Goal: Use online tool/utility: Utilize a website feature to perform a specific function

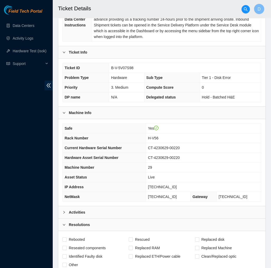
scroll to position [99, 0]
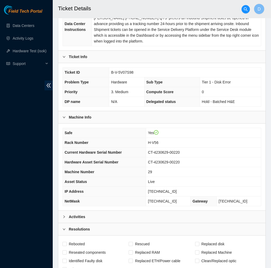
type textarea "Verified machine S/N safely powered down Machine Plugged in Monitor, screen res…"
click at [177, 187] on td "[TECHNICAL_ID]" at bounding box center [203, 192] width 115 height 10
drag, startPoint x: 177, startPoint y: 184, endPoint x: 148, endPoint y: 186, distance: 29.9
click at [148, 187] on td "[TECHNICAL_ID]" at bounding box center [203, 192] width 115 height 10
copy span "[TECHNICAL_ID]"
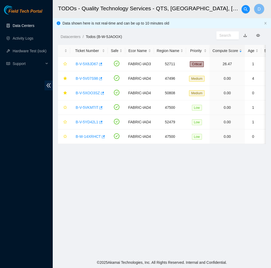
click at [29, 26] on link "Data Centers" at bounding box center [24, 25] width 22 height 4
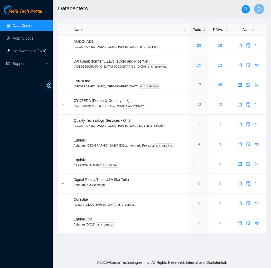
click at [30, 50] on link "Hardware Test (isok)" at bounding box center [30, 51] width 34 height 4
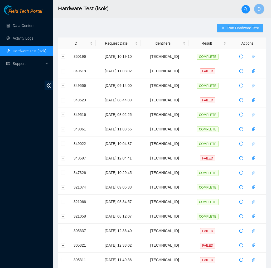
click at [232, 27] on span "Run Hardware Test" at bounding box center [244, 28] width 32 height 6
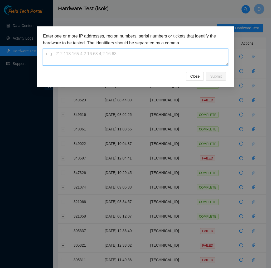
click at [151, 54] on textarea at bounding box center [135, 57] width 185 height 17
paste textarea "[TECHNICAL_ID]"
type textarea "[TECHNICAL_ID]"
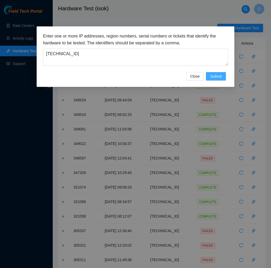
click at [219, 74] on span "Submit" at bounding box center [216, 76] width 12 height 6
